Goal: Task Accomplishment & Management: Manage account settings

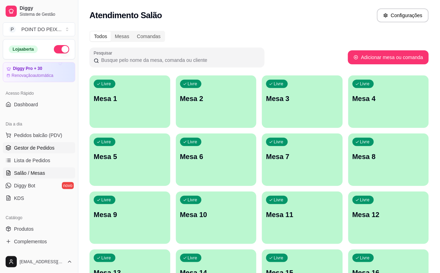
click at [47, 147] on span "Gestor de Pedidos" at bounding box center [34, 147] width 41 height 7
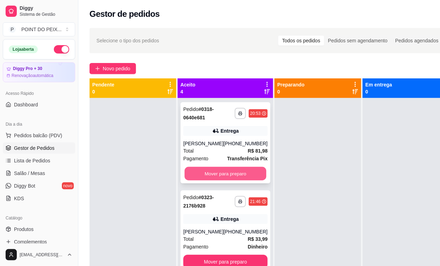
click at [227, 170] on button "Mover para preparo" at bounding box center [226, 174] width 82 height 14
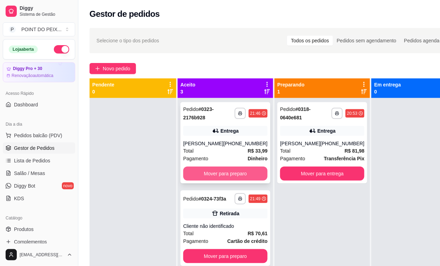
click at [235, 171] on button "Mover para preparo" at bounding box center [225, 174] width 84 height 14
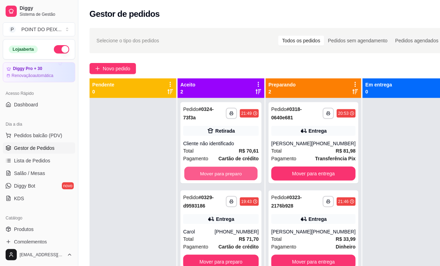
click at [235, 171] on button "Mover para preparo" at bounding box center [220, 174] width 73 height 14
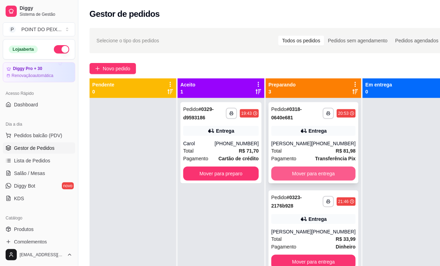
click at [312, 173] on button "Mover para entrega" at bounding box center [313, 174] width 84 height 14
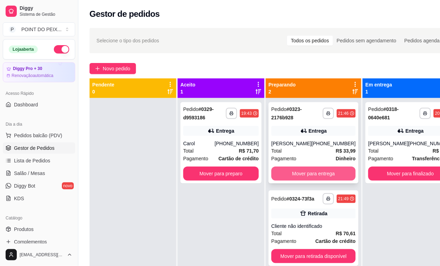
click at [329, 175] on button "Mover para entrega" at bounding box center [313, 174] width 84 height 14
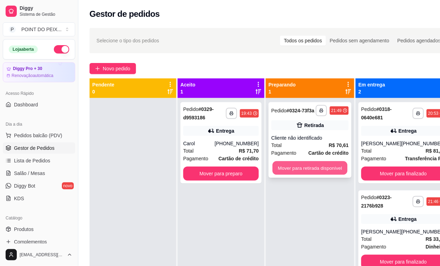
click at [331, 170] on button "Mover para retirada disponível" at bounding box center [310, 168] width 75 height 14
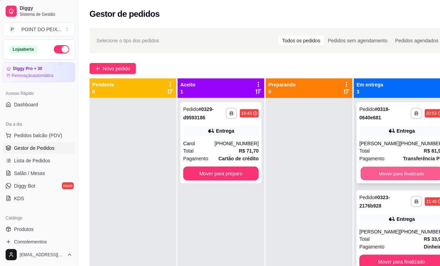
click at [386, 175] on button "Mover para finalizado" at bounding box center [402, 174] width 82 height 14
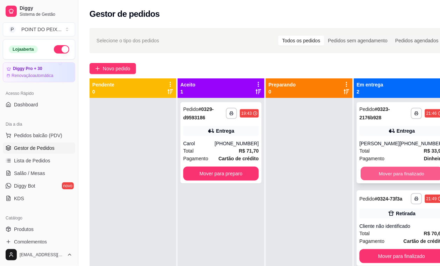
click at [389, 170] on button "Mover para finalizado" at bounding box center [402, 174] width 82 height 14
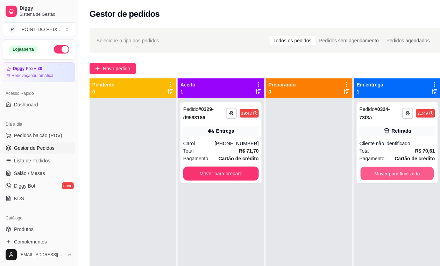
click at [389, 170] on button "Mover para finalizado" at bounding box center [397, 174] width 73 height 14
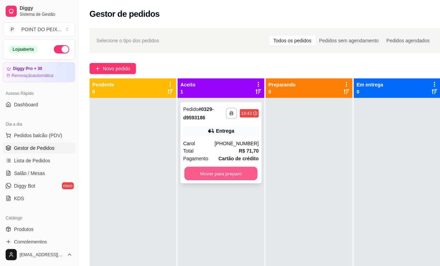
click at [237, 174] on button "Mover para preparo" at bounding box center [220, 174] width 73 height 14
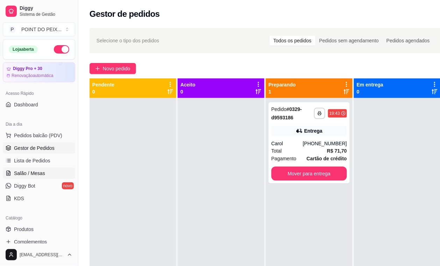
click at [38, 176] on span "Salão / Mesas" at bounding box center [29, 173] width 31 height 7
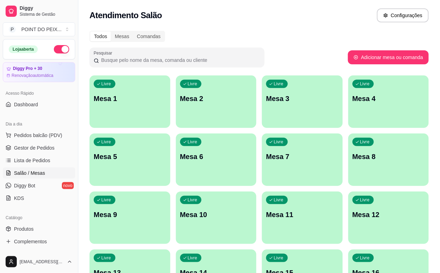
click at [262, 118] on div "Livre Mesa 3" at bounding box center [302, 98] width 81 height 44
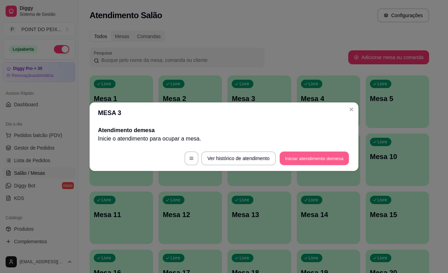
click at [305, 161] on button "Iniciar atendimento de mesa" at bounding box center [314, 158] width 69 height 14
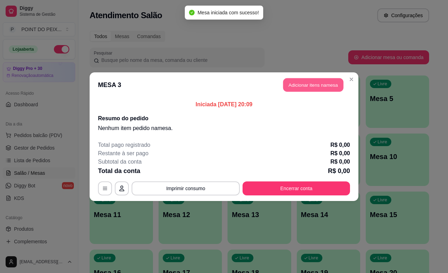
click at [303, 88] on button "Adicionar itens na mesa" at bounding box center [313, 85] width 60 height 14
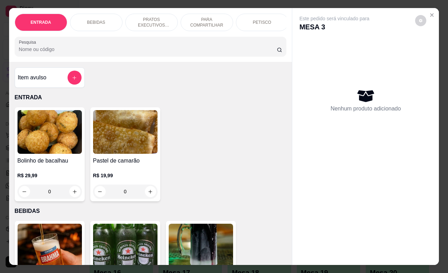
click at [256, 20] on p "PETISCO" at bounding box center [262, 23] width 19 height 6
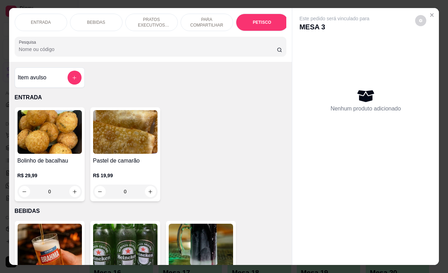
scroll to position [1633, 0]
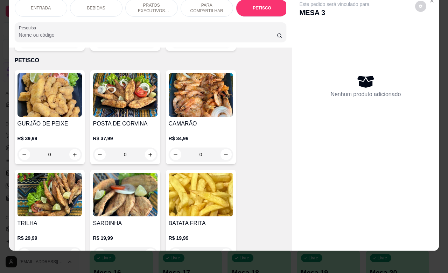
click at [279, 17] on div "ENTRADA BEBIDAS PRATOS EXECUTIVOS (INDIVIDUAIS) PARA COMPARTILHAR PETISCO GUARN…" at bounding box center [150, 21] width 283 height 54
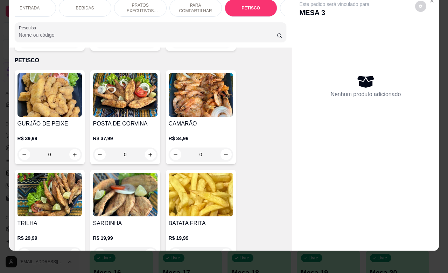
click at [279, 16] on div "ENTRADA BEBIDAS PRATOS EXECUTIVOS (INDIVIDUAIS) PARA COMPARTILHAR PETISCO GUARN…" at bounding box center [151, 7] width 272 height 17
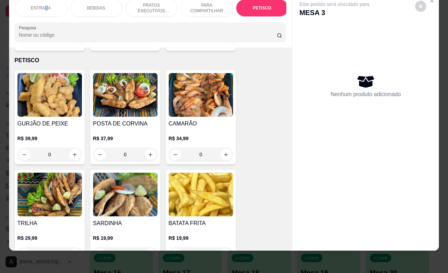
click at [43, 5] on p "ENTRADA" at bounding box center [41, 8] width 20 height 6
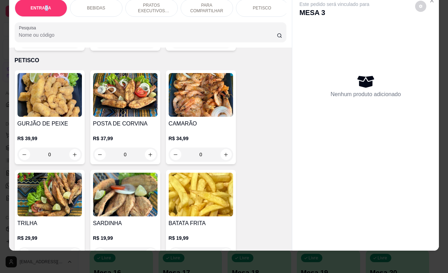
scroll to position [31, 0]
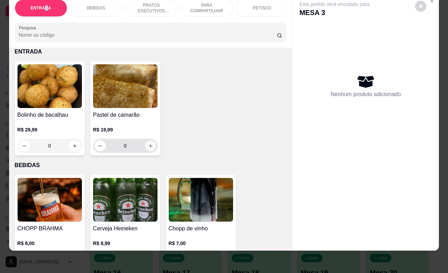
click at [146, 149] on button "increase-product-quantity" at bounding box center [150, 146] width 11 height 11
type input "1"
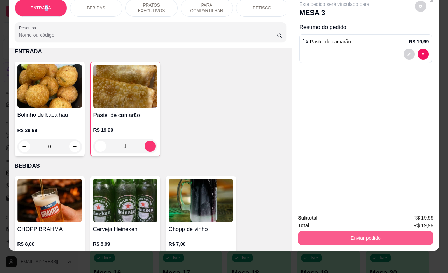
click at [364, 232] on button "Enviar pedido" at bounding box center [365, 238] width 135 height 14
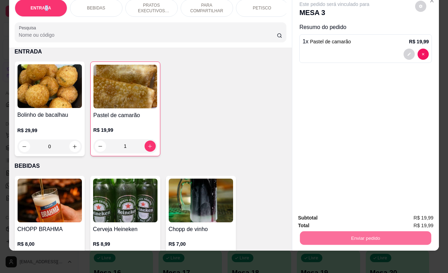
click at [332, 212] on button "Não registrar e enviar pedido" at bounding box center [341, 213] width 73 height 13
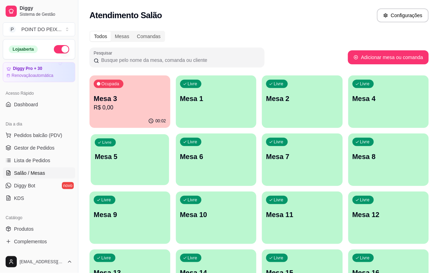
click at [165, 152] on p "Mesa 5" at bounding box center [130, 156] width 70 height 9
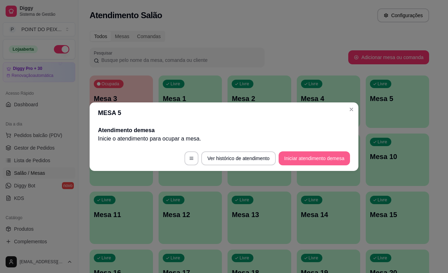
click at [303, 162] on button "Iniciar atendimento de mesa" at bounding box center [313, 158] width 71 height 14
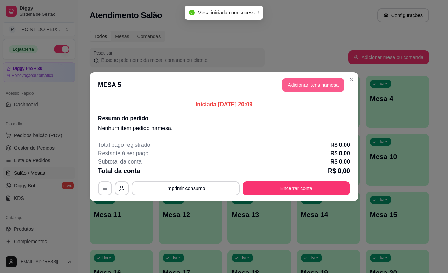
click at [304, 85] on button "Adicionar itens na mesa" at bounding box center [313, 85] width 62 height 14
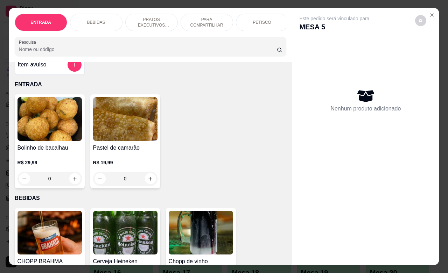
scroll to position [0, 0]
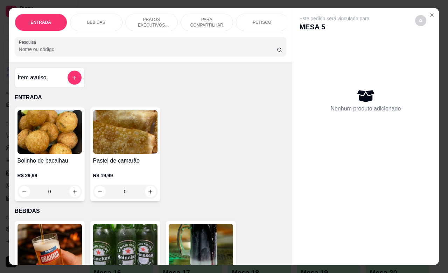
click at [258, 20] on p "PETISCO" at bounding box center [262, 23] width 19 height 6
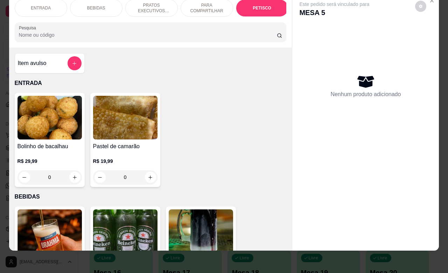
scroll to position [1633, 0]
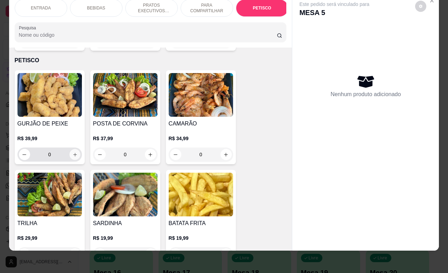
click at [72, 152] on icon "increase-product-quantity" at bounding box center [74, 154] width 5 height 5
type input "1"
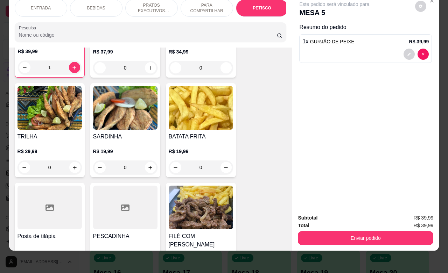
scroll to position [1764, 0]
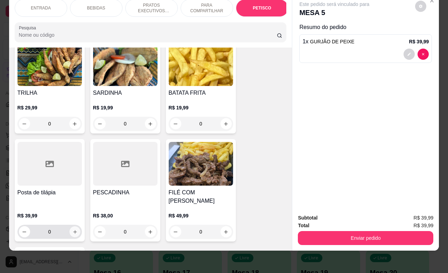
click at [72, 230] on icon "increase-product-quantity" at bounding box center [74, 232] width 5 height 5
type input "1"
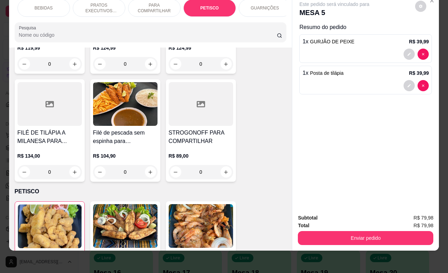
scroll to position [0, 0]
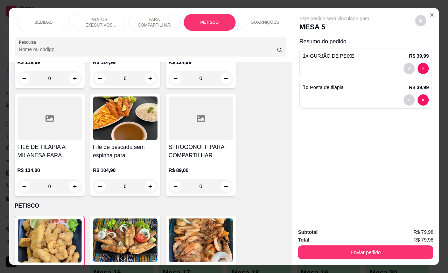
click at [258, 20] on p "GUARNIÇÕES" at bounding box center [265, 23] width 28 height 6
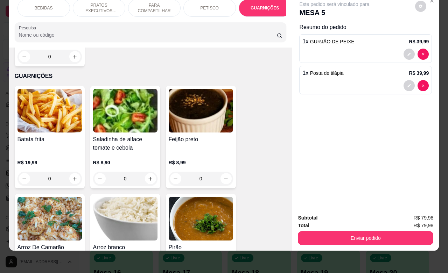
scroll to position [2074, 0]
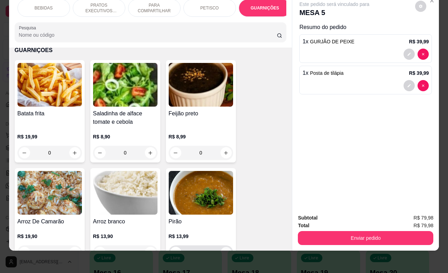
click at [223, 250] on icon "increase-product-quantity" at bounding box center [225, 252] width 5 height 5
type input "1"
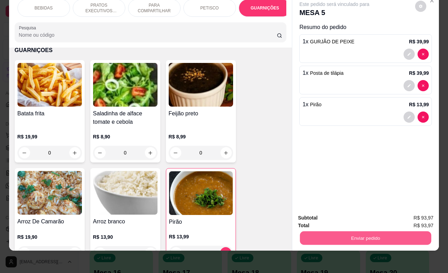
click at [332, 231] on button "Enviar pedido" at bounding box center [365, 238] width 131 height 14
click at [322, 212] on button "Não registrar e enviar pedido" at bounding box center [341, 213] width 71 height 13
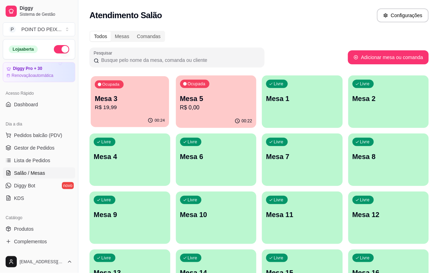
click at [127, 110] on p "R$ 19,99" at bounding box center [130, 108] width 70 height 8
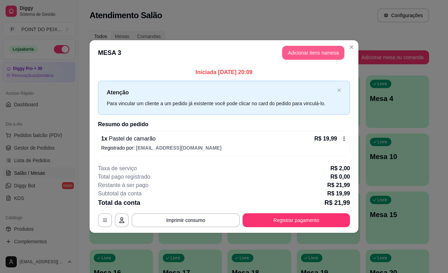
click at [313, 55] on button "Adicionar itens na mesa" at bounding box center [313, 53] width 62 height 14
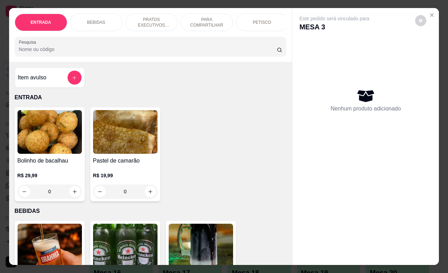
click at [100, 16] on div "BEBIDAS" at bounding box center [96, 22] width 52 height 17
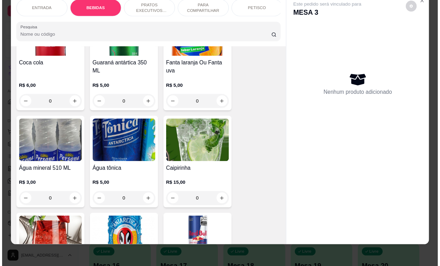
scroll to position [539, 0]
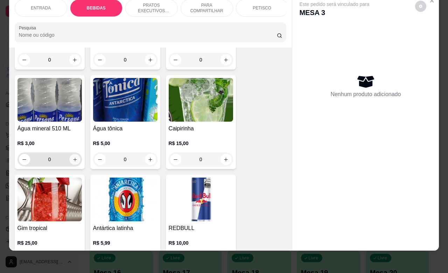
click at [72, 162] on icon "increase-product-quantity" at bounding box center [74, 159] width 5 height 5
type input "1"
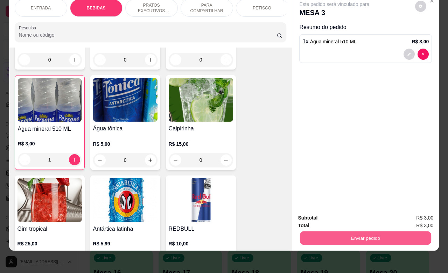
click at [368, 232] on button "Enviar pedido" at bounding box center [365, 238] width 131 height 14
click at [334, 214] on button "Não registrar e enviar pedido" at bounding box center [341, 213] width 71 height 13
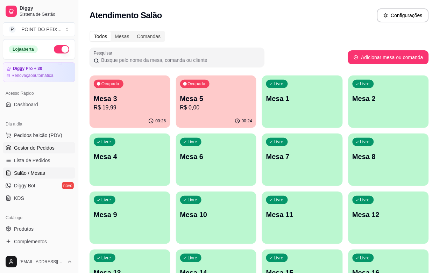
click at [40, 149] on span "Gestor de Pedidos" at bounding box center [34, 147] width 41 height 7
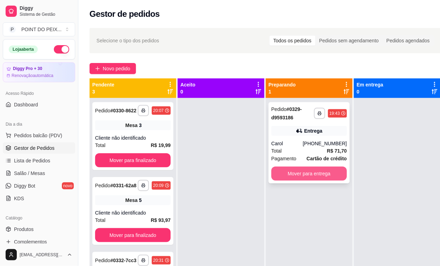
click at [312, 174] on button "Mover para entrega" at bounding box center [309, 174] width 76 height 14
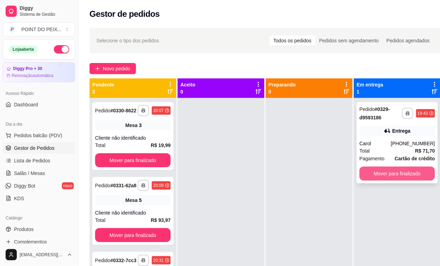
click at [384, 173] on button "Mover para finalizado" at bounding box center [398, 174] width 76 height 14
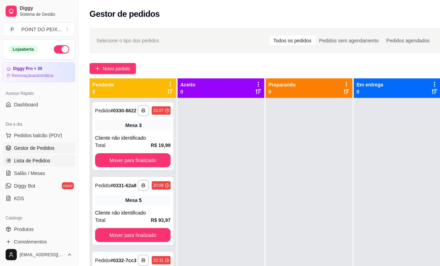
click at [44, 161] on span "Lista de Pedidos" at bounding box center [32, 160] width 36 height 7
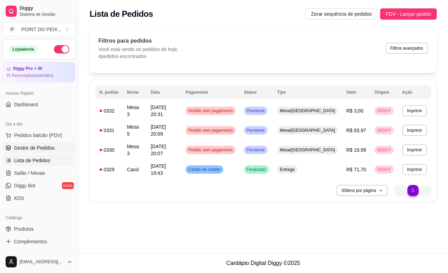
click at [50, 148] on span "Gestor de Pedidos" at bounding box center [34, 147] width 41 height 7
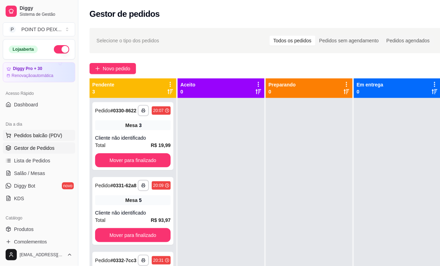
click at [41, 139] on span "Pedidos balcão (PDV)" at bounding box center [38, 135] width 48 height 7
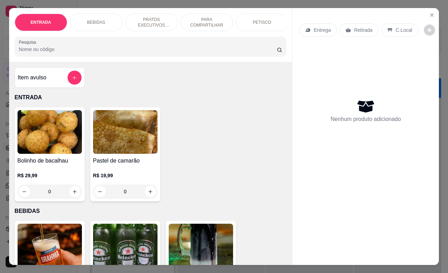
click at [41, 150] on img at bounding box center [49, 132] width 64 height 44
click at [429, 13] on icon "Close" at bounding box center [432, 15] width 6 height 6
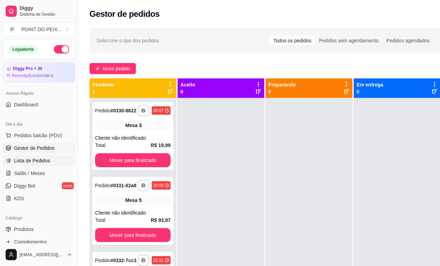
click at [43, 160] on span "Lista de Pedidos" at bounding box center [32, 160] width 36 height 7
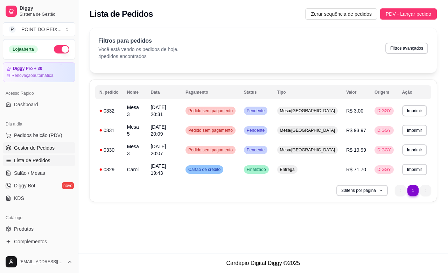
click at [45, 149] on span "Gestor de Pedidos" at bounding box center [34, 147] width 41 height 7
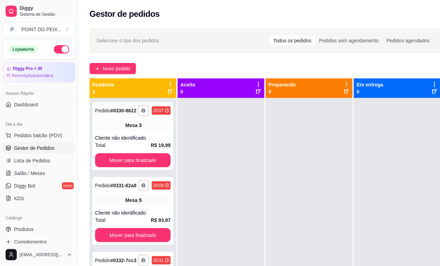
click at [41, 149] on span "Gestor de Pedidos" at bounding box center [34, 147] width 41 height 7
click at [41, 161] on span "Lista de Pedidos" at bounding box center [32, 160] width 36 height 7
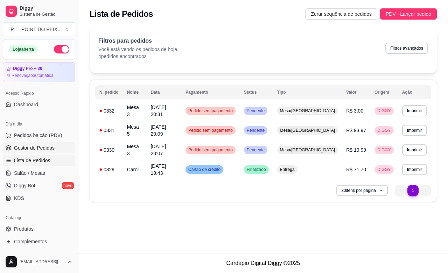
click at [44, 149] on span "Gestor de Pedidos" at bounding box center [34, 147] width 41 height 7
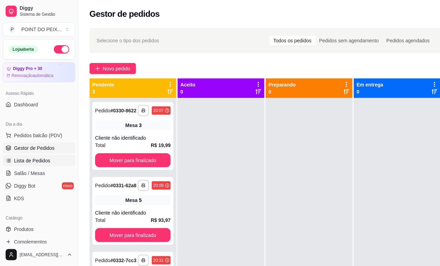
click at [43, 163] on span "Lista de Pedidos" at bounding box center [32, 160] width 36 height 7
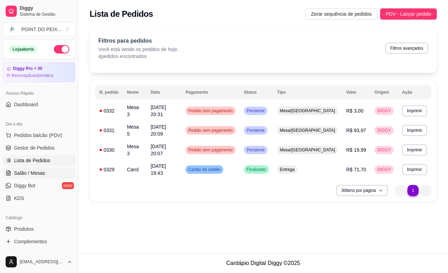
click at [37, 174] on span "Salão / Mesas" at bounding box center [29, 173] width 31 height 7
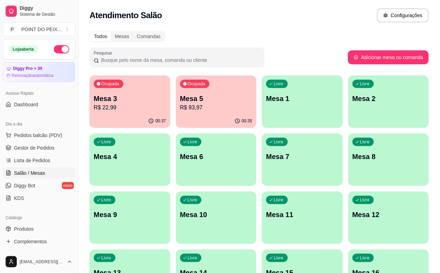
click at [132, 106] on p "R$ 22,99" at bounding box center [130, 108] width 72 height 8
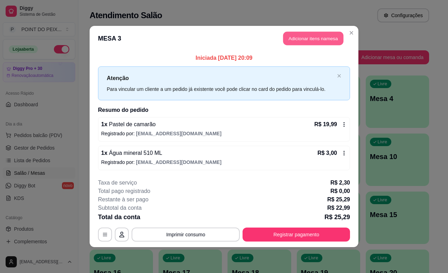
click at [312, 40] on button "Adicionar itens na mesa" at bounding box center [313, 39] width 60 height 14
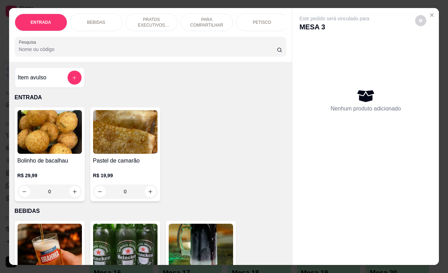
click at [254, 22] on div "PETISCO" at bounding box center [262, 22] width 52 height 17
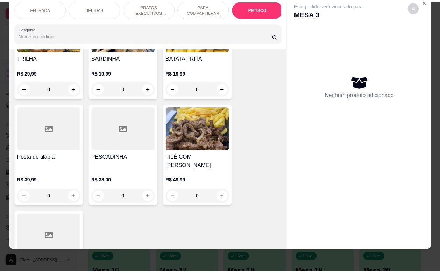
scroll to position [1808, 0]
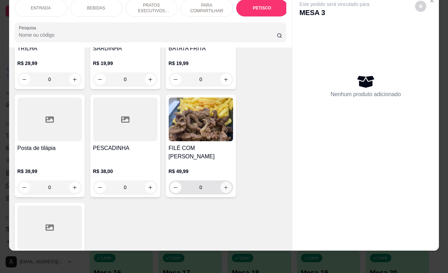
click at [223, 185] on icon "increase-product-quantity" at bounding box center [225, 187] width 5 height 5
type input "1"
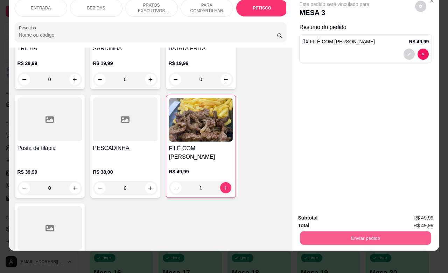
click at [354, 231] on button "Enviar pedido" at bounding box center [365, 238] width 131 height 14
click at [343, 214] on button "Não registrar e enviar pedido" at bounding box center [341, 213] width 71 height 13
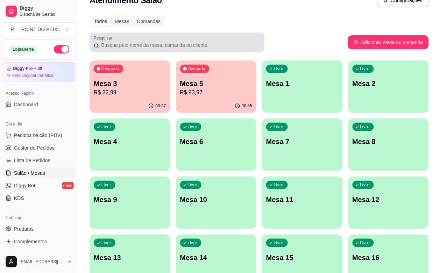
scroll to position [0, 0]
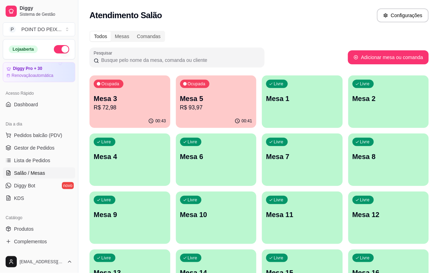
click at [270, 26] on div "Atendimento Salão Configurações" at bounding box center [259, 13] width 362 height 27
click at [271, 55] on div "Pesquisar" at bounding box center [219, 58] width 259 height 20
click at [209, 113] on div "Ocupada Mesa 5 R$ 93,97" at bounding box center [216, 95] width 81 height 39
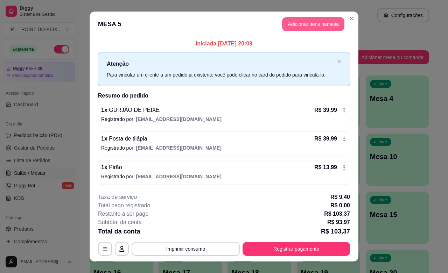
click at [306, 22] on button "Adicionar itens na mesa" at bounding box center [313, 24] width 62 height 14
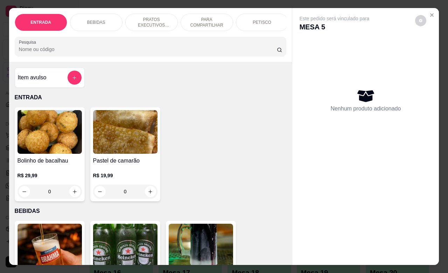
click at [100, 20] on p "BEBIDAS" at bounding box center [96, 23] width 18 height 6
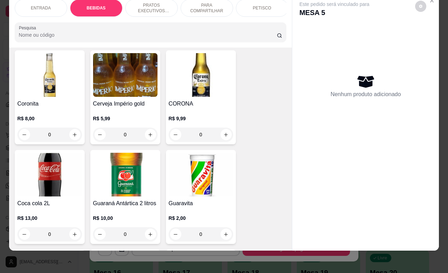
scroll to position [320, 0]
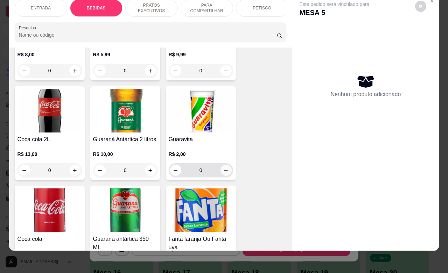
click at [223, 171] on icon "increase-product-quantity" at bounding box center [225, 170] width 5 height 5
type input "1"
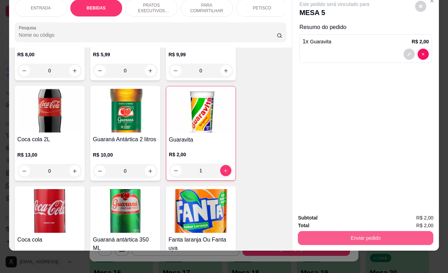
click at [323, 231] on button "Enviar pedido" at bounding box center [365, 238] width 135 height 14
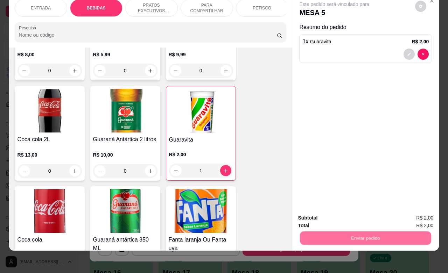
click at [326, 213] on button "Não registrar e enviar pedido" at bounding box center [341, 213] width 73 height 13
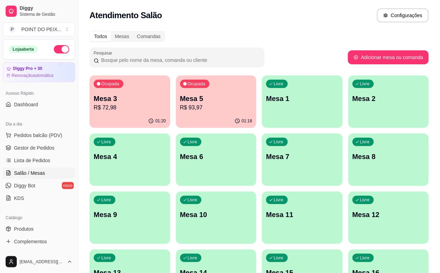
click at [130, 106] on p "R$ 72,98" at bounding box center [130, 108] width 72 height 8
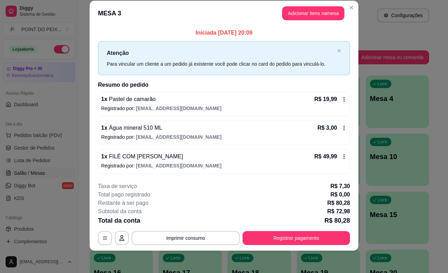
scroll to position [0, 0]
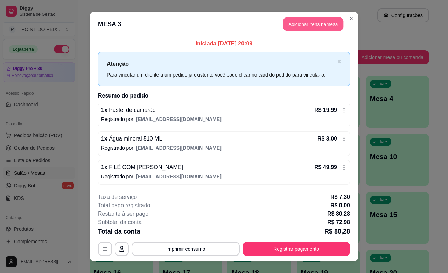
click at [314, 24] on button "Adicionar itens na mesa" at bounding box center [313, 24] width 60 height 14
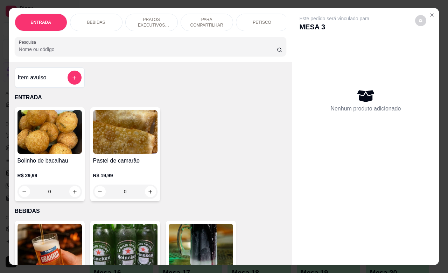
click at [95, 20] on p "BEBIDAS" at bounding box center [96, 23] width 18 height 6
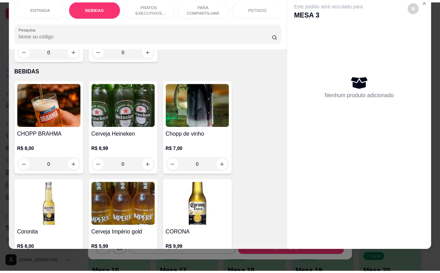
scroll to position [145, 0]
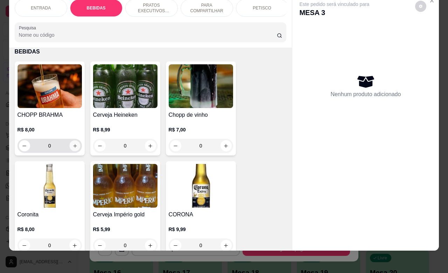
click at [72, 146] on icon "increase-product-quantity" at bounding box center [74, 145] width 5 height 5
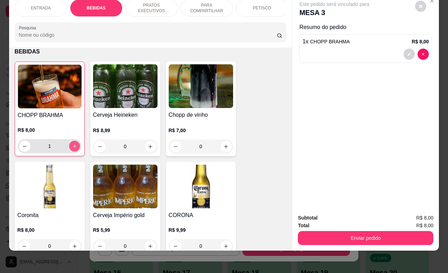
click at [72, 146] on icon "increase-product-quantity" at bounding box center [74, 146] width 5 height 5
click at [72, 149] on icon "increase-product-quantity" at bounding box center [74, 146] width 5 height 5
type input "5"
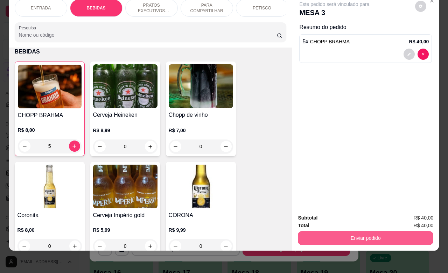
click at [354, 235] on button "Enviar pedido" at bounding box center [365, 238] width 135 height 14
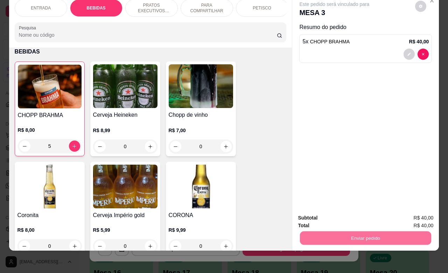
click at [338, 214] on button "Não registrar e enviar pedido" at bounding box center [341, 213] width 71 height 13
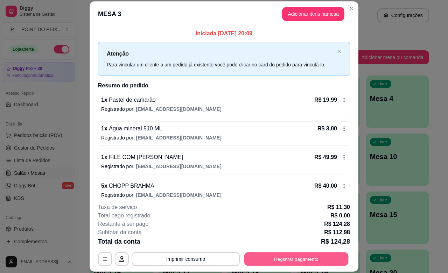
click at [274, 262] on button "Registrar pagamento" at bounding box center [296, 260] width 104 height 14
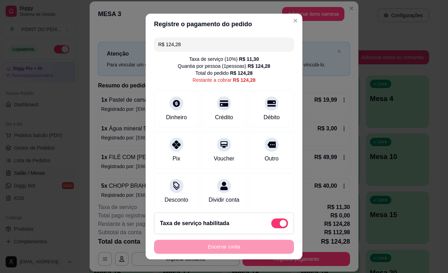
click at [271, 226] on span at bounding box center [279, 224] width 17 height 10
click at [271, 226] on input "checkbox" at bounding box center [273, 227] width 5 height 5
checkbox input "true"
type input "R$ 112,98"
checkbox input "false"
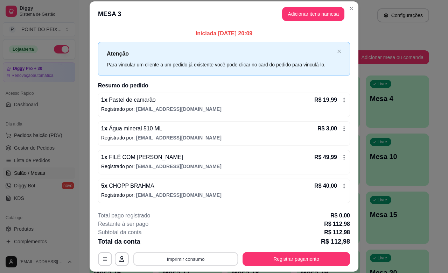
click at [197, 260] on button "Imprimir consumo" at bounding box center [185, 260] width 105 height 14
click at [193, 245] on button "IMPRESSORA" at bounding box center [184, 243] width 49 height 11
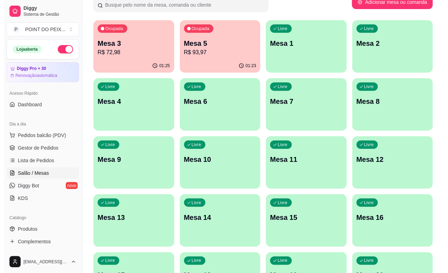
scroll to position [0, 0]
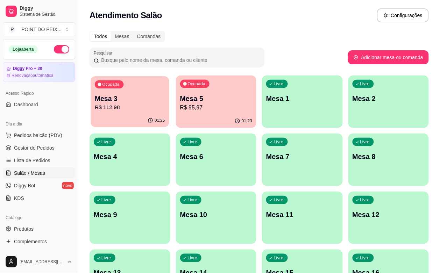
click at [128, 99] on p "Mesa 3" at bounding box center [130, 98] width 70 height 9
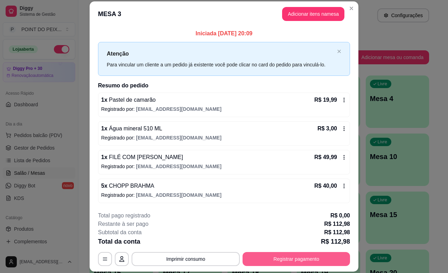
click at [291, 261] on button "Registrar pagamento" at bounding box center [295, 259] width 107 height 14
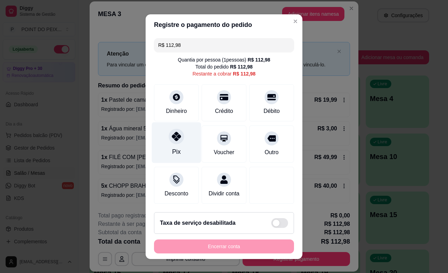
click at [172, 139] on icon at bounding box center [176, 136] width 9 height 9
type input "R$ 0,00"
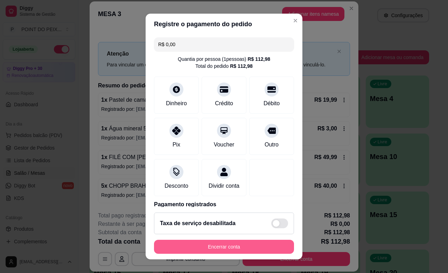
click at [230, 248] on button "Encerrar conta" at bounding box center [224, 247] width 140 height 14
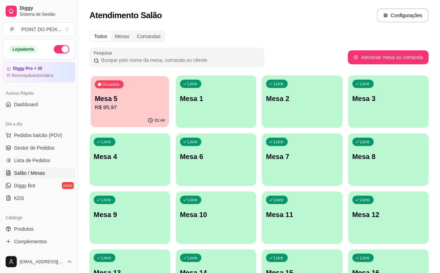
click at [104, 101] on p "Mesa 5" at bounding box center [130, 98] width 70 height 9
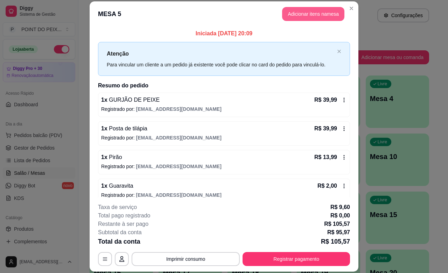
click at [306, 13] on button "Adicionar itens na mesa" at bounding box center [313, 14] width 62 height 14
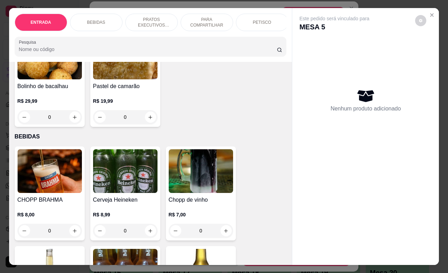
scroll to position [87, 0]
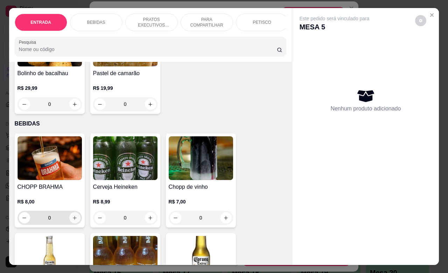
click at [72, 221] on icon "increase-product-quantity" at bounding box center [74, 218] width 5 height 5
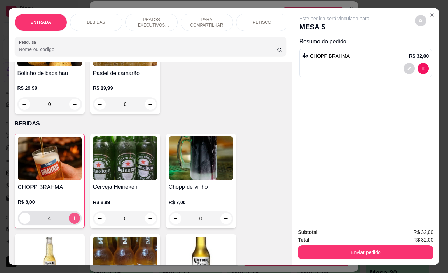
click at [72, 221] on icon "increase-product-quantity" at bounding box center [74, 218] width 5 height 5
type input "8"
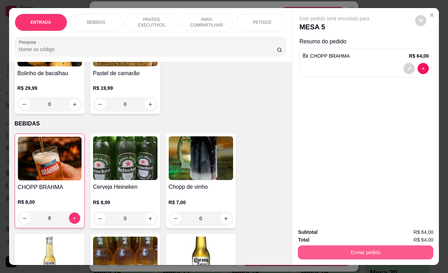
click at [356, 247] on button "Enviar pedido" at bounding box center [365, 253] width 135 height 14
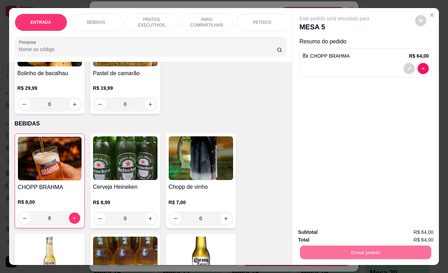
click at [356, 236] on button "Não registrar e enviar pedido" at bounding box center [341, 231] width 71 height 13
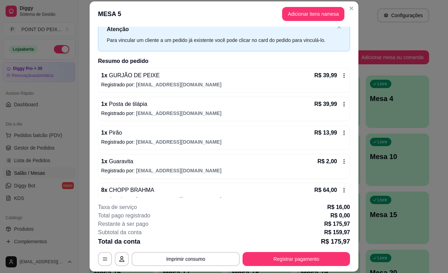
scroll to position [38, 0]
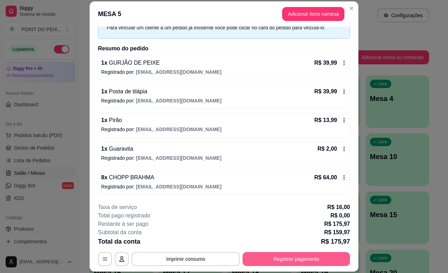
click at [307, 258] on button "Registrar pagamento" at bounding box center [295, 259] width 107 height 14
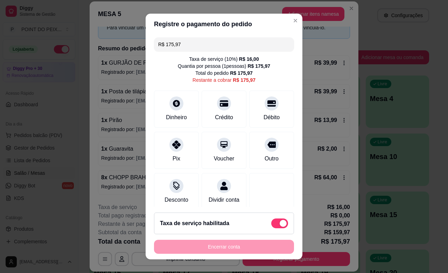
click at [271, 222] on span at bounding box center [279, 224] width 17 height 10
click at [271, 225] on input "checkbox" at bounding box center [273, 227] width 5 height 5
checkbox input "true"
type input "R$ 159,97"
checkbox input "false"
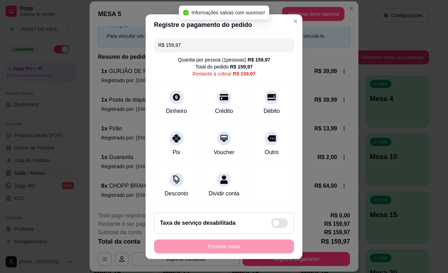
scroll to position [30, 0]
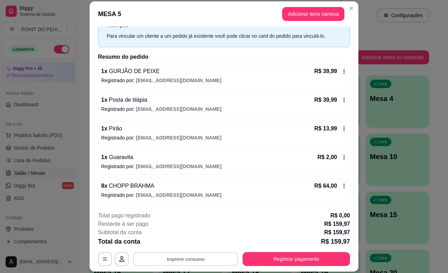
click at [182, 254] on button "Imprimir consumo" at bounding box center [185, 260] width 105 height 14
click at [190, 242] on button "IMPRESSORA" at bounding box center [184, 243] width 51 height 11
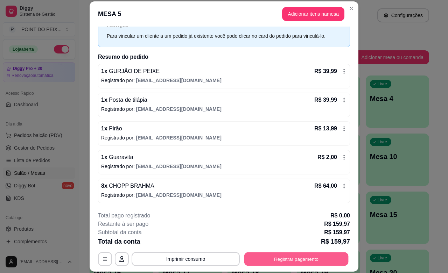
click at [275, 261] on button "Registrar pagamento" at bounding box center [296, 260] width 104 height 14
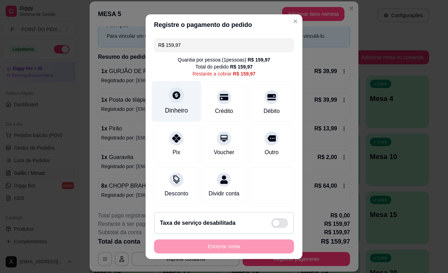
click at [169, 102] on div at bounding box center [176, 94] width 15 height 15
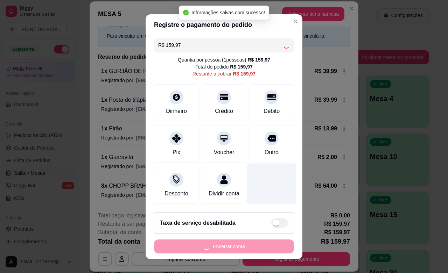
type input "R$ 0,00"
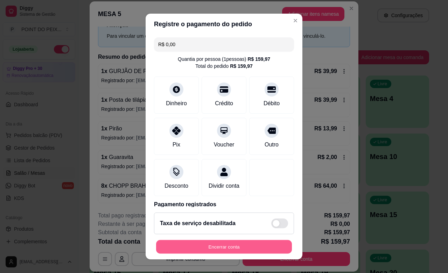
click at [245, 247] on button "Encerrar conta" at bounding box center [224, 247] width 136 height 14
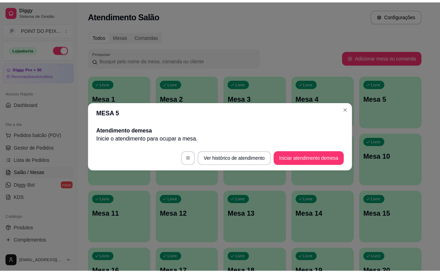
scroll to position [0, 0]
